Goal: Information Seeking & Learning: Learn about a topic

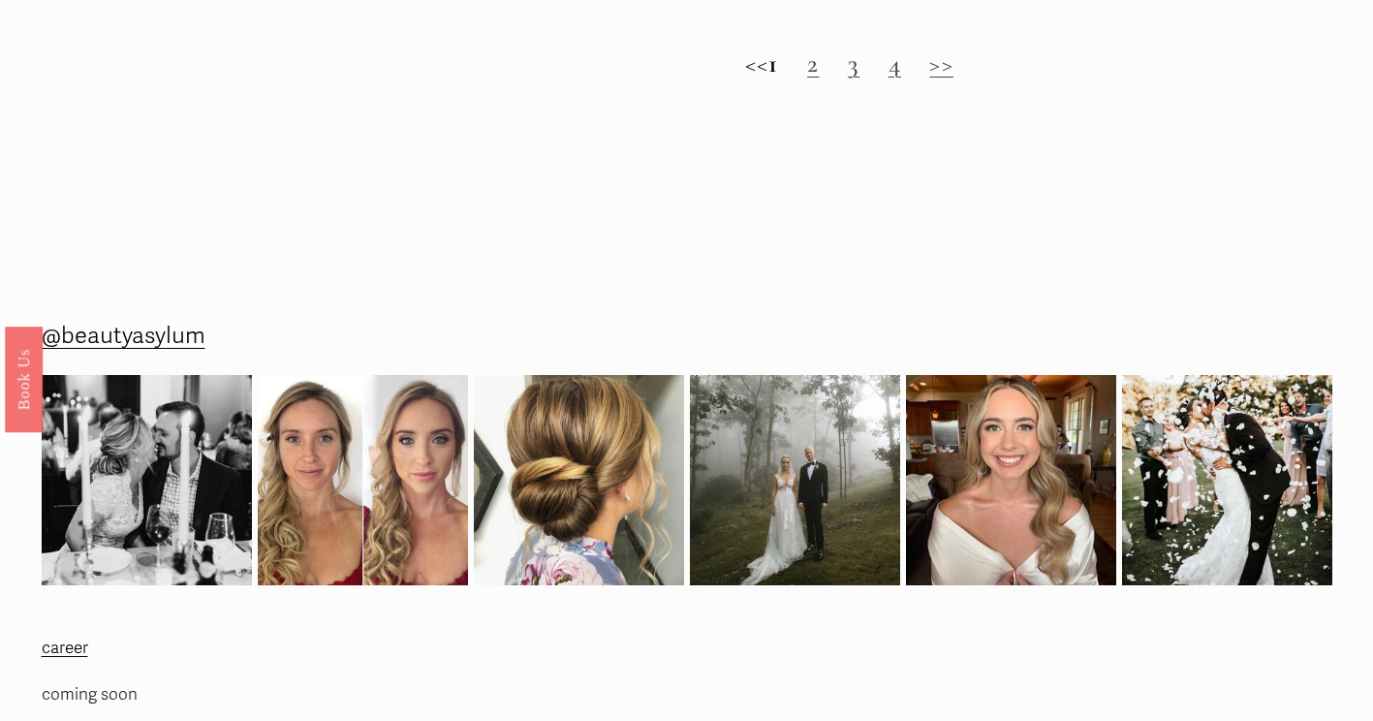
scroll to position [2229, 0]
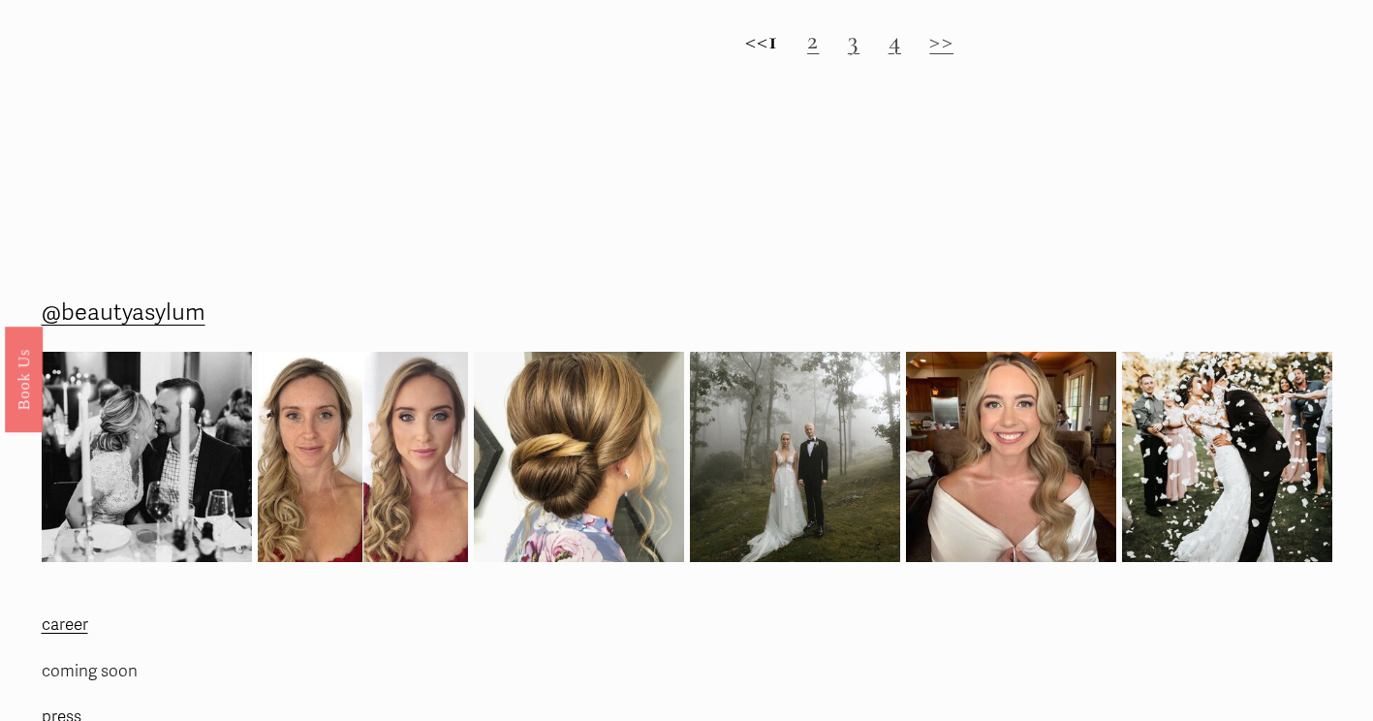
click at [837, 56] on h2 "<< 1 2 3 4 >>" at bounding box center [848, 40] width 965 height 31
click at [819, 56] on link "2" at bounding box center [813, 40] width 12 height 32
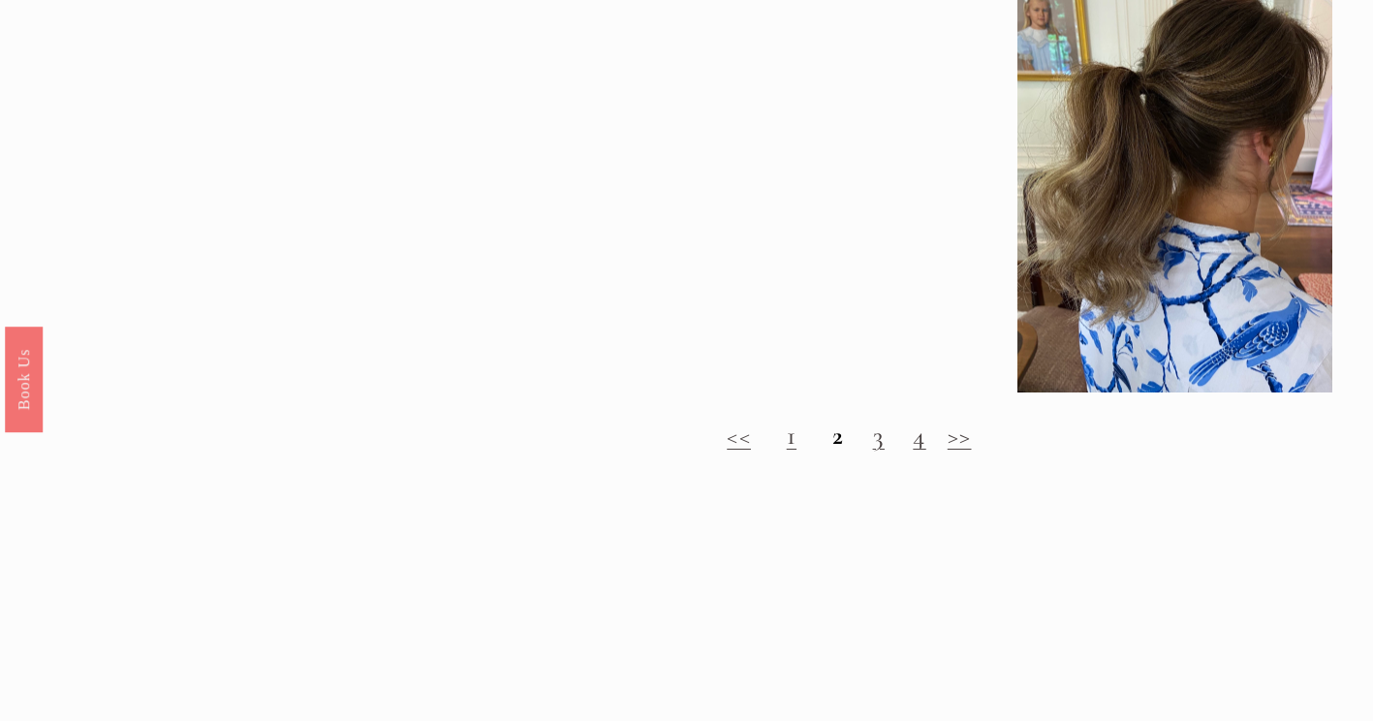
scroll to position [1938, 0]
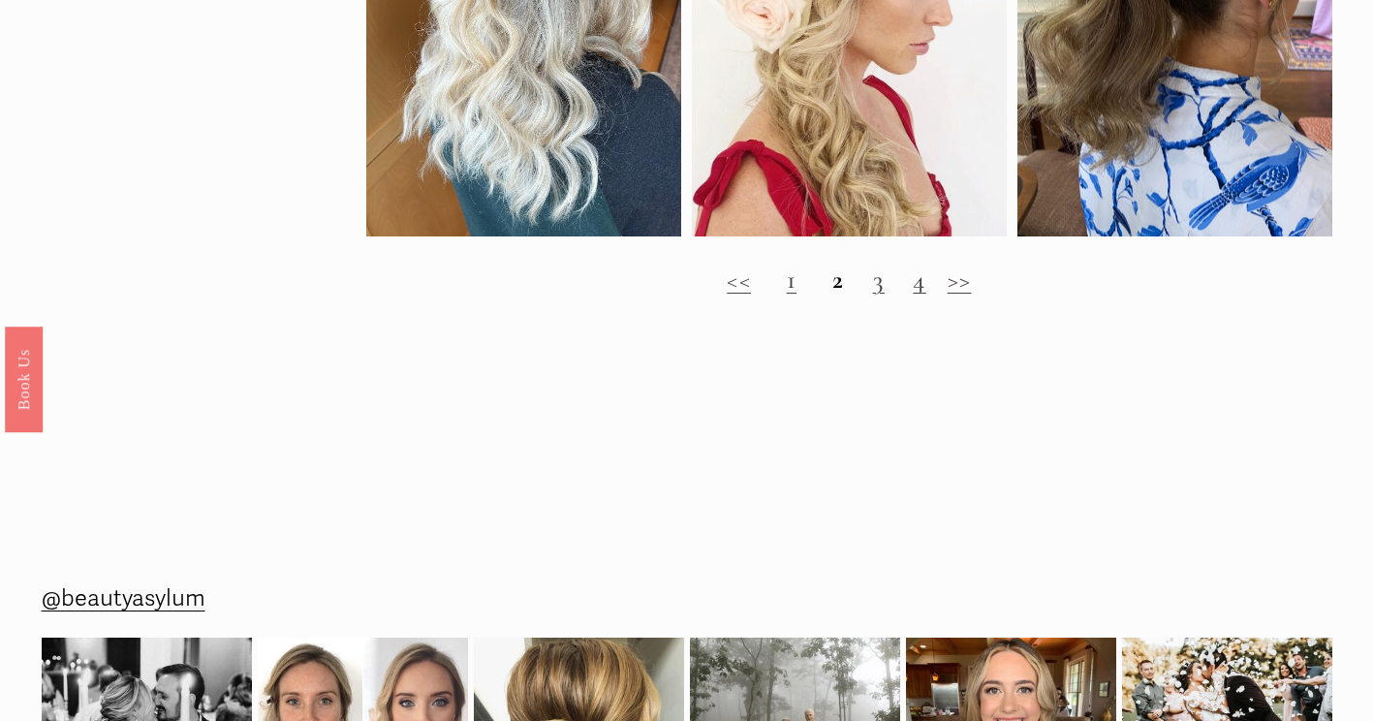
click at [877, 289] on link "3" at bounding box center [879, 280] width 12 height 32
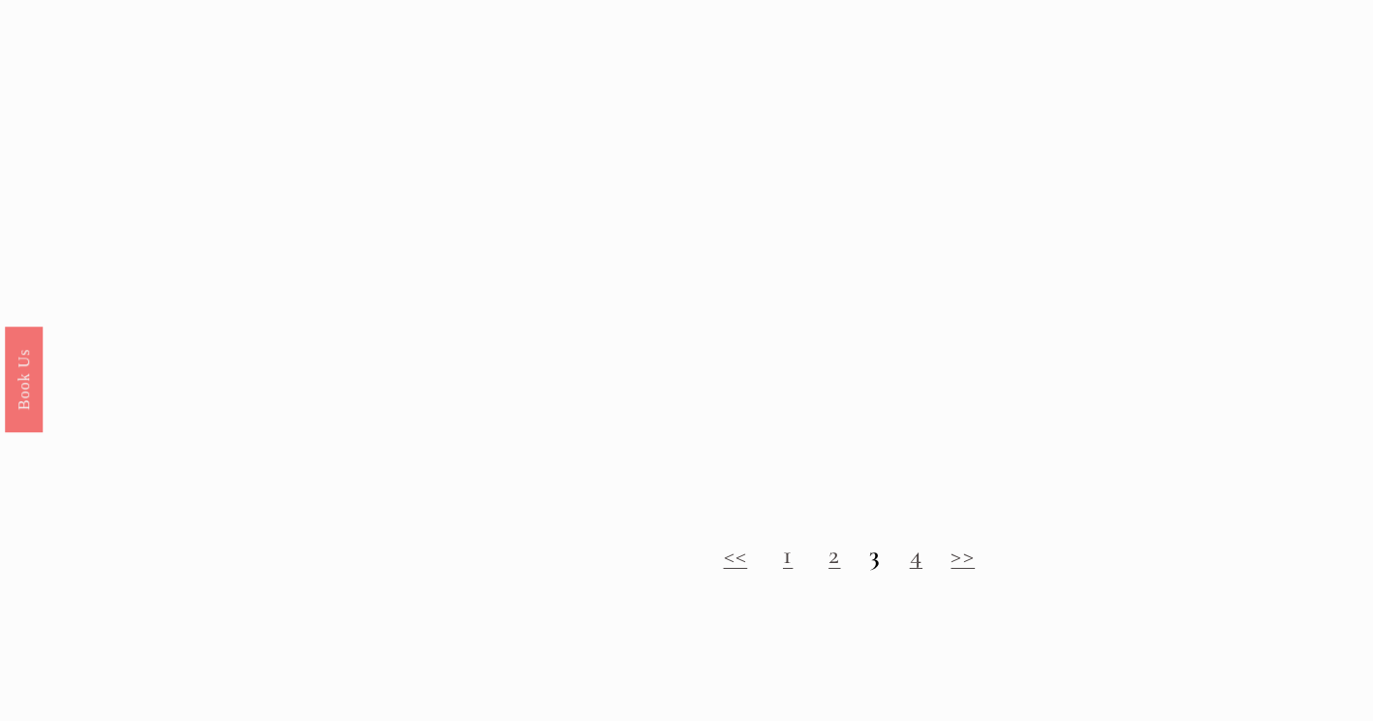
scroll to position [1647, 0]
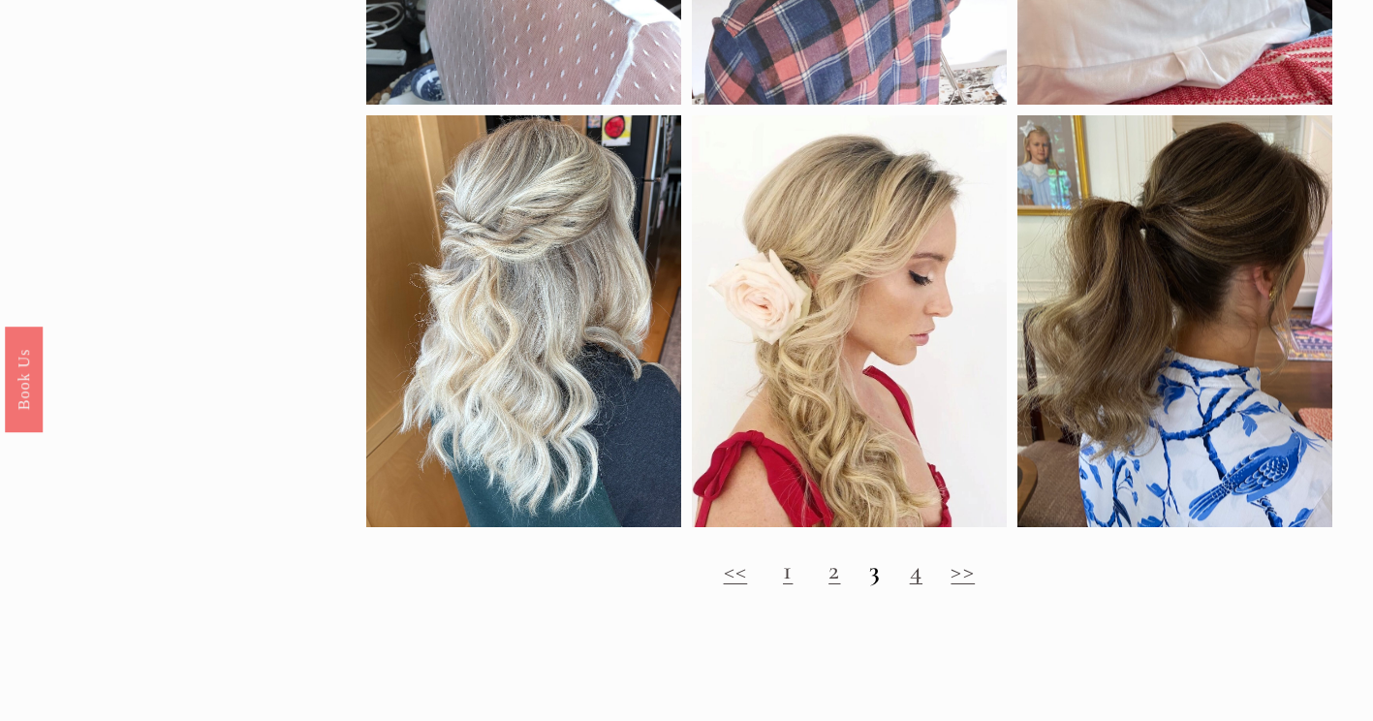
click at [917, 586] on link "4" at bounding box center [916, 570] width 13 height 32
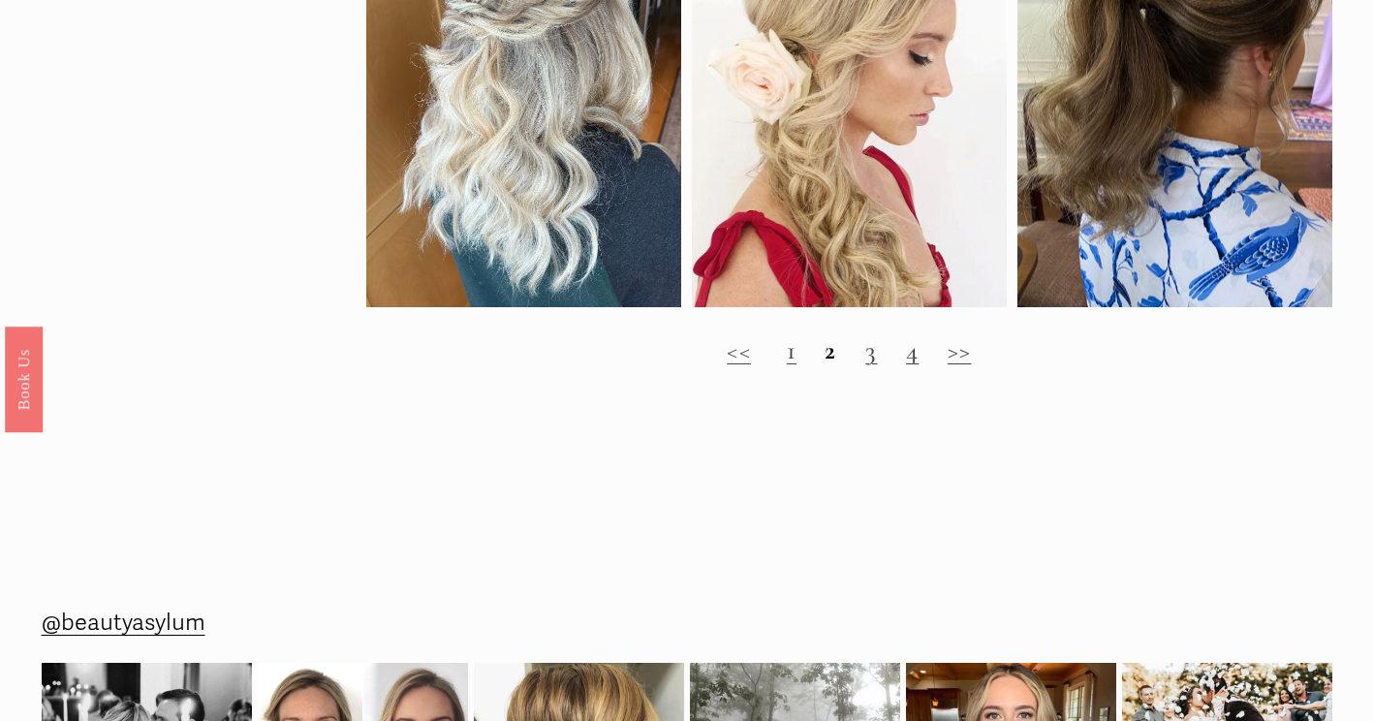
scroll to position [1841, 0]
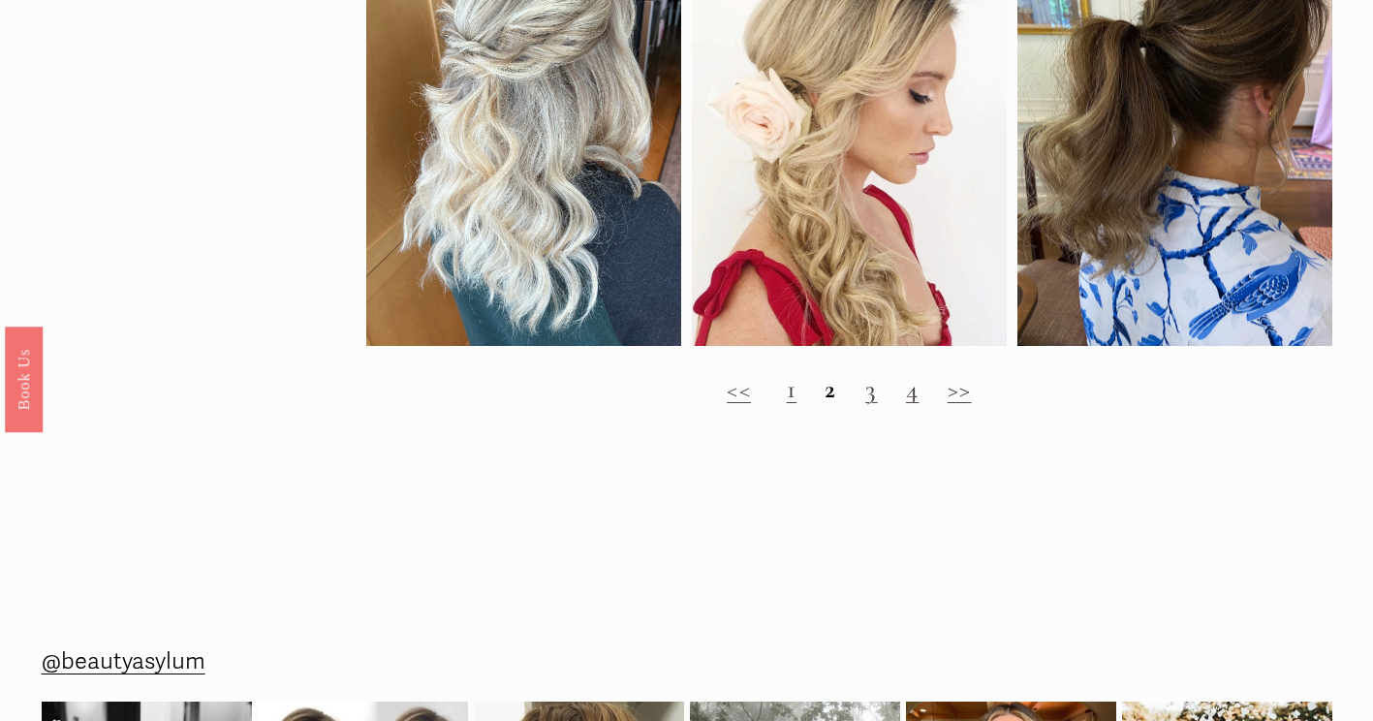
click at [798, 405] on h2 "<< 1 2 3 4 >>" at bounding box center [848, 389] width 965 height 31
click at [787, 405] on link "1" at bounding box center [792, 389] width 10 height 32
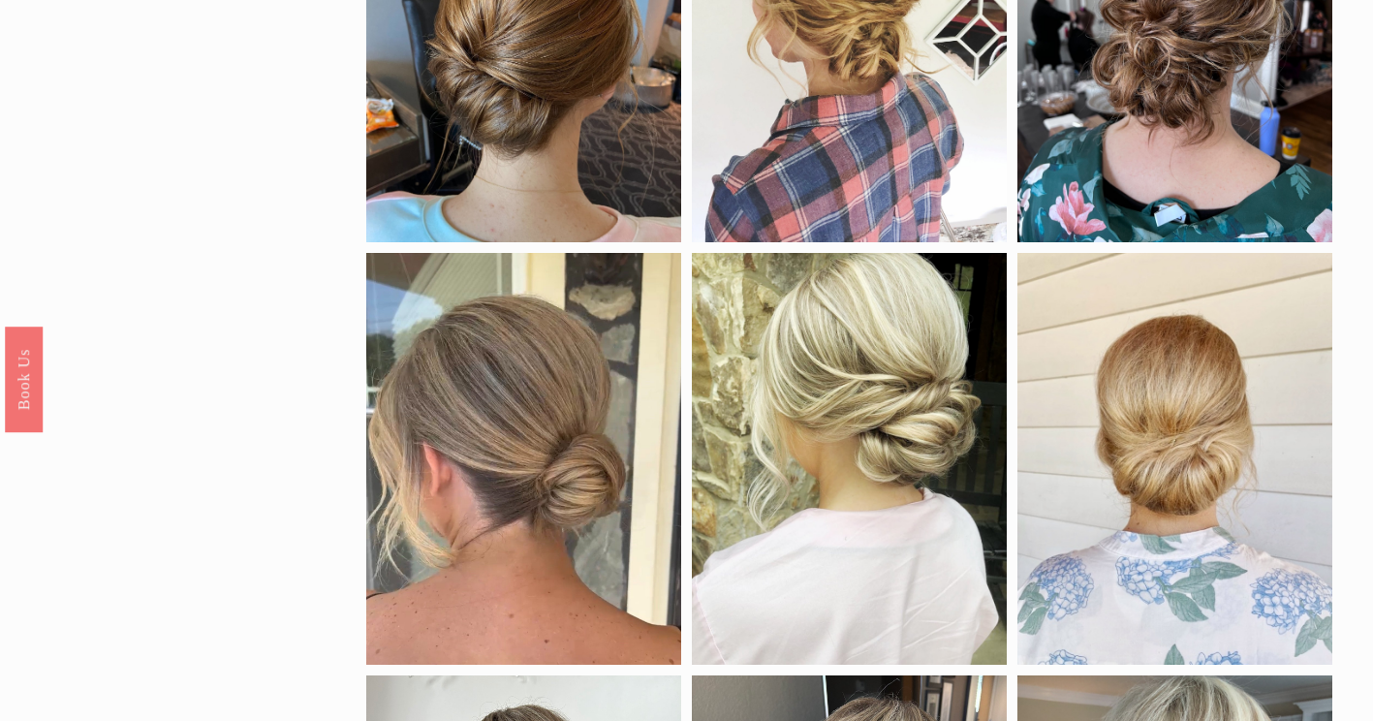
scroll to position [581, 0]
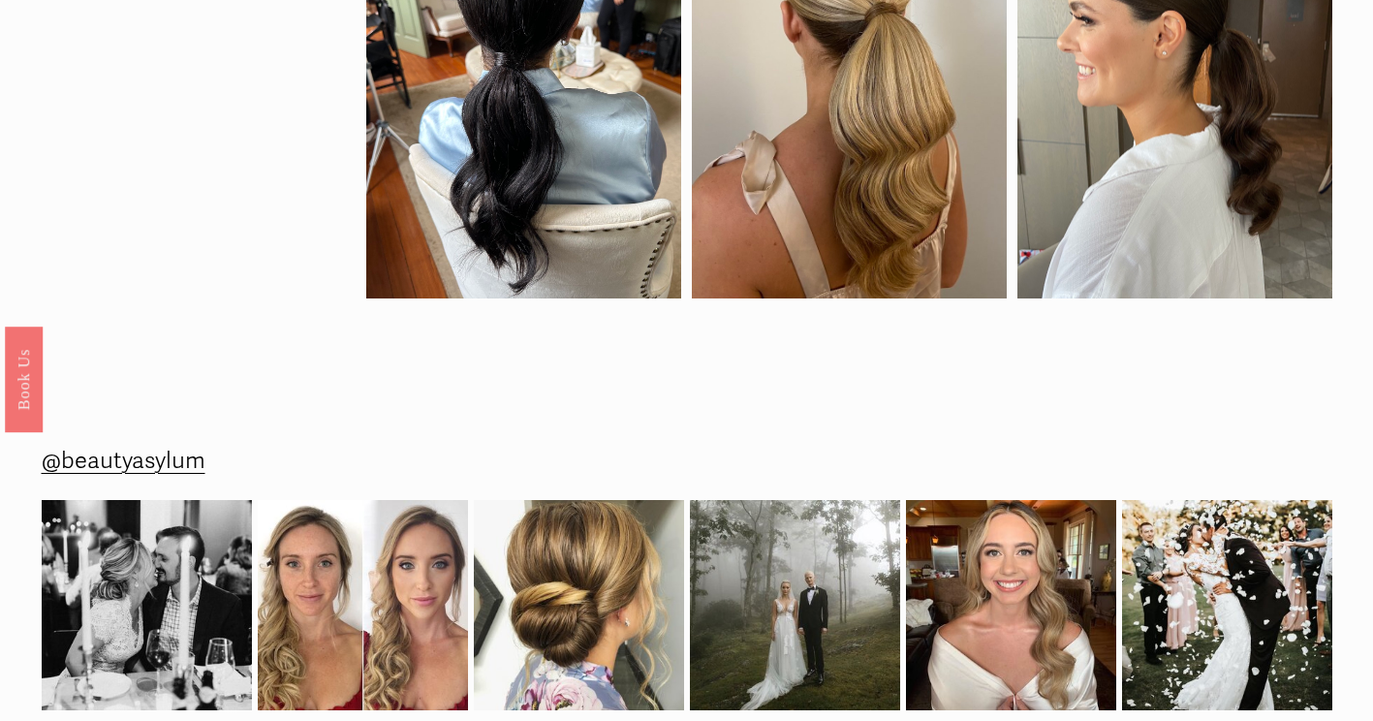
scroll to position [2810, 0]
